Goal: Use online tool/utility: Utilize a website feature to perform a specific function

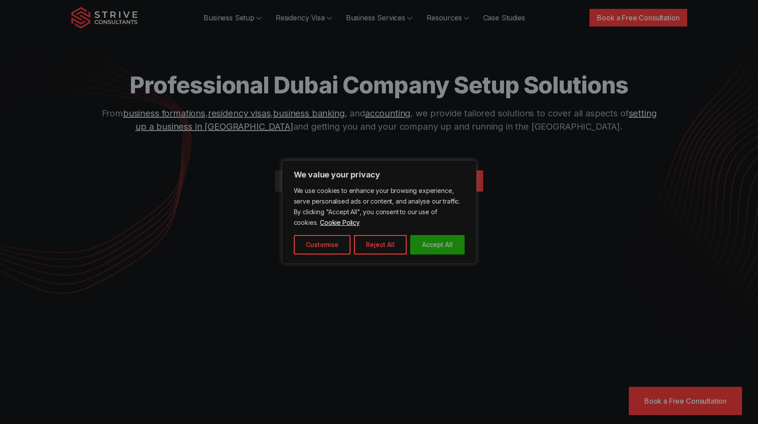
click at [442, 238] on button "Accept All" at bounding box center [437, 244] width 54 height 19
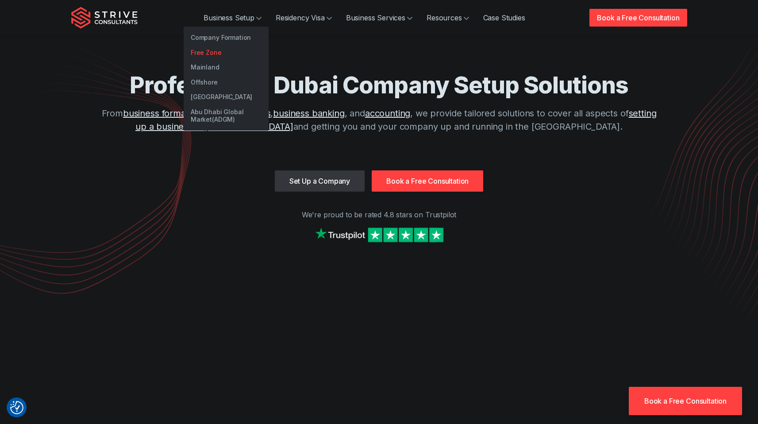
click at [218, 55] on link "Free Zone" at bounding box center [226, 52] width 85 height 15
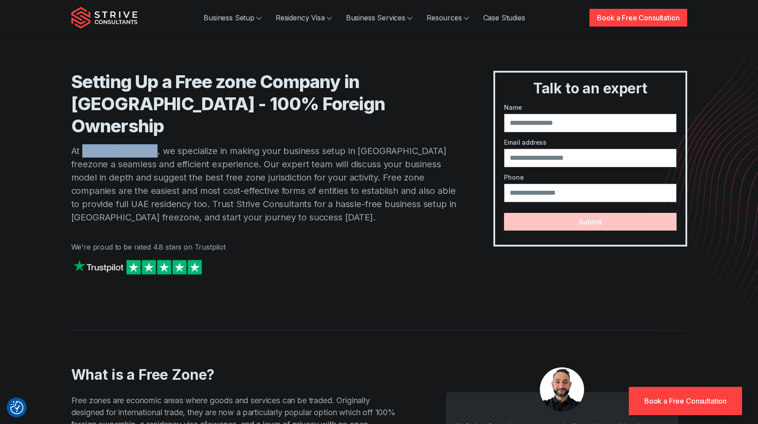
drag, startPoint x: 156, startPoint y: 129, endPoint x: 84, endPoint y: 133, distance: 72.3
click at [84, 144] on p "At Strive Consultants, we specialize in making your business setup in [GEOGRAPH…" at bounding box center [264, 184] width 387 height 80
copy p "Strive Consultants"
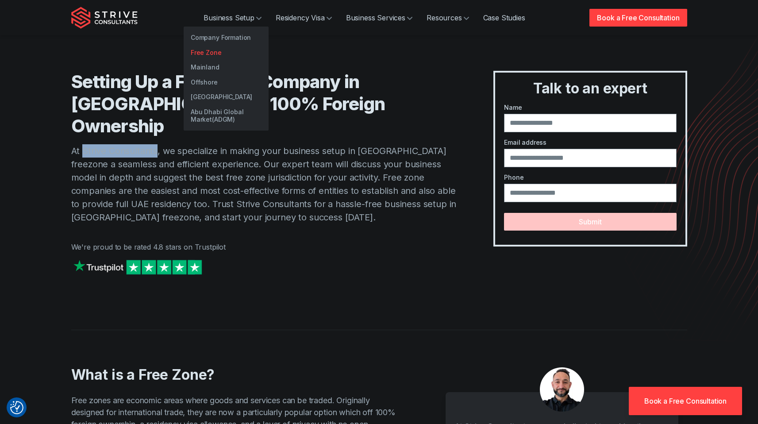
click at [216, 50] on link "Free Zone" at bounding box center [226, 52] width 85 height 15
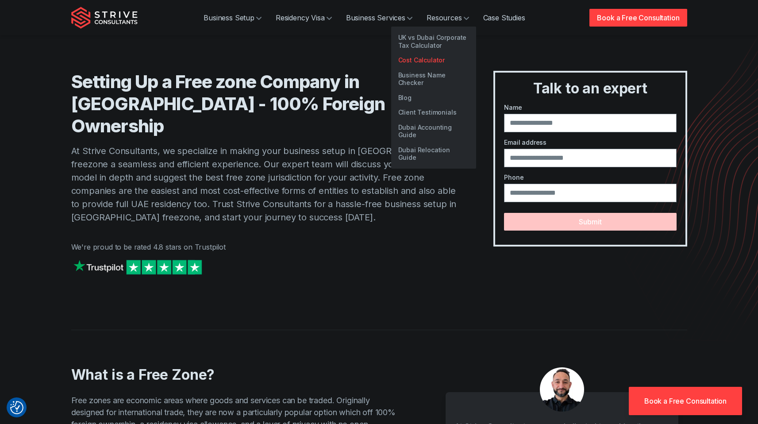
click at [430, 59] on link "Cost Calculator" at bounding box center [433, 60] width 85 height 15
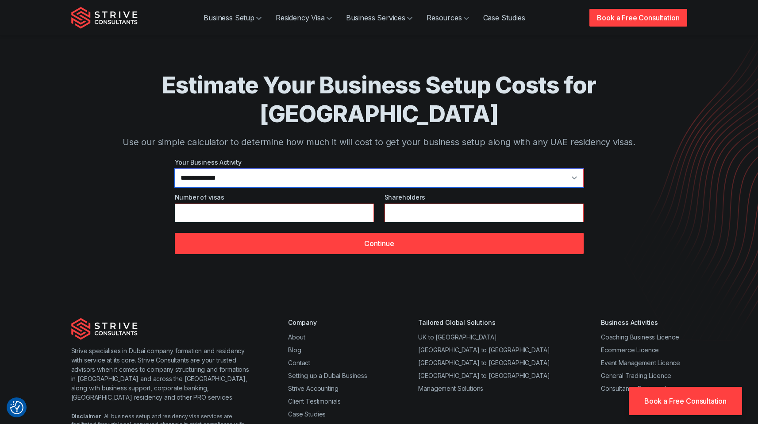
click at [289, 169] on select "**********" at bounding box center [379, 178] width 409 height 19
select select "*"
click at [175, 169] on select "**********" at bounding box center [379, 178] width 409 height 19
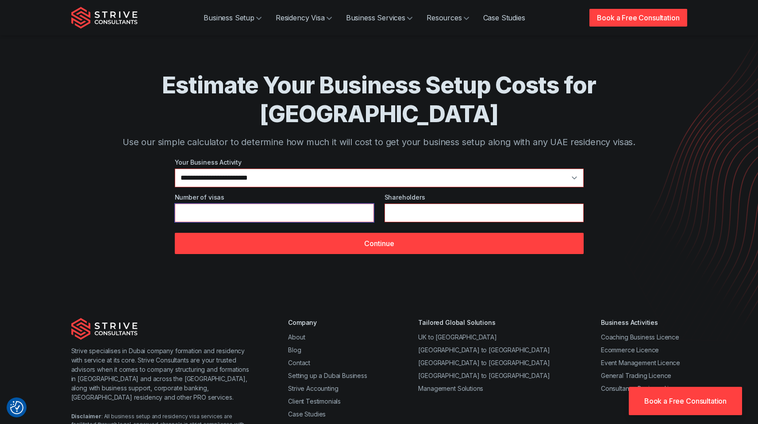
click at [235, 204] on input "*" at bounding box center [274, 213] width 199 height 19
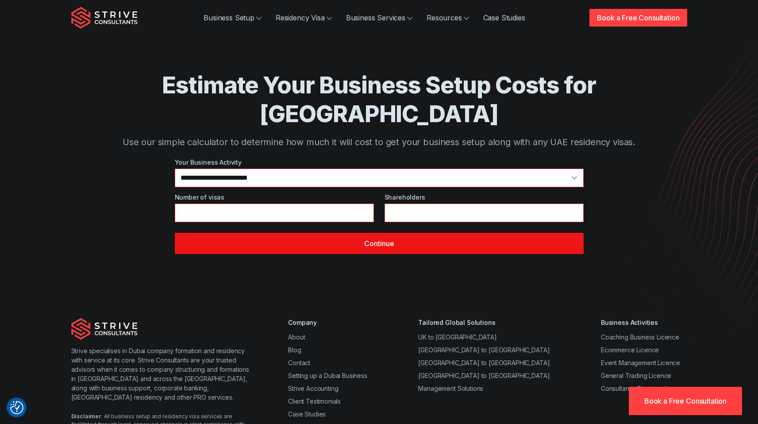
click at [374, 233] on button "Continue" at bounding box center [379, 243] width 409 height 21
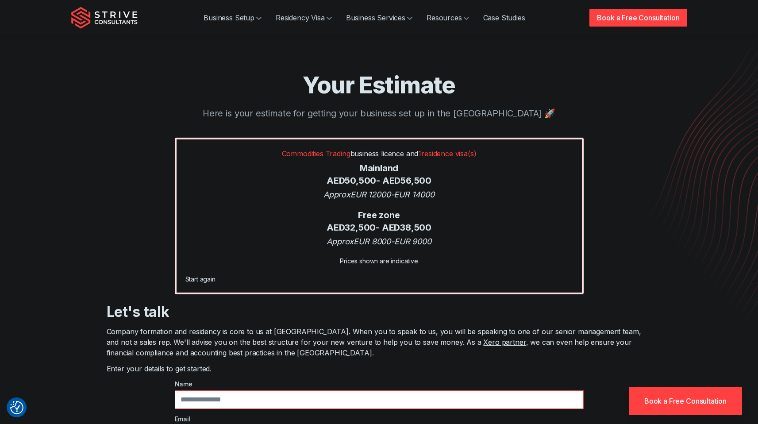
click at [382, 261] on div "Prices shown are indicative" at bounding box center [379, 260] width 388 height 9
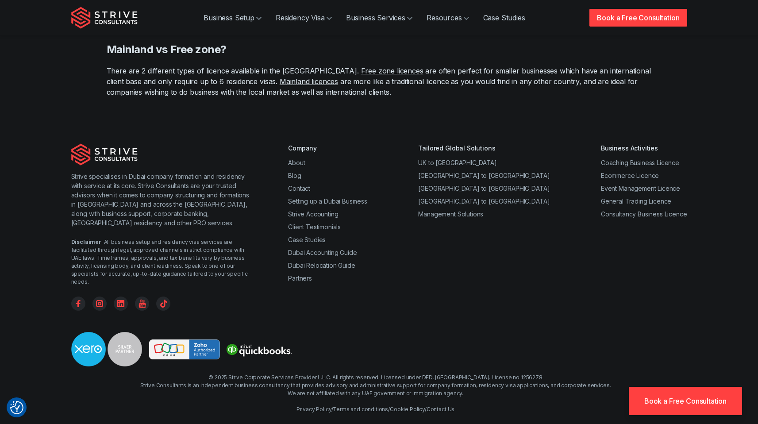
scroll to position [899, 0]
